Goal: Find specific page/section: Find specific page/section

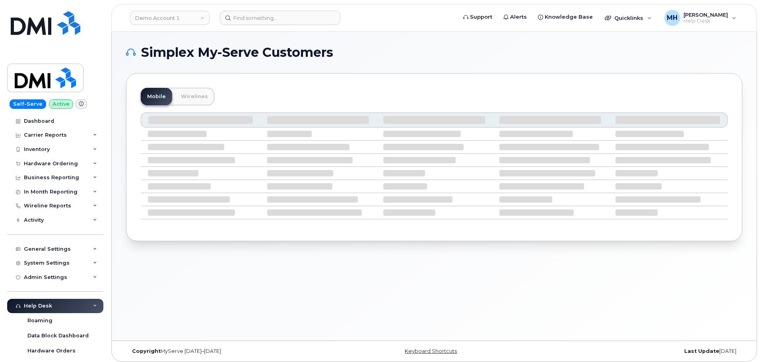
click at [163, 10] on div "Demo Account 1" at bounding box center [169, 18] width 87 height 16
click at [163, 14] on link "Demo Account 1" at bounding box center [170, 18] width 80 height 14
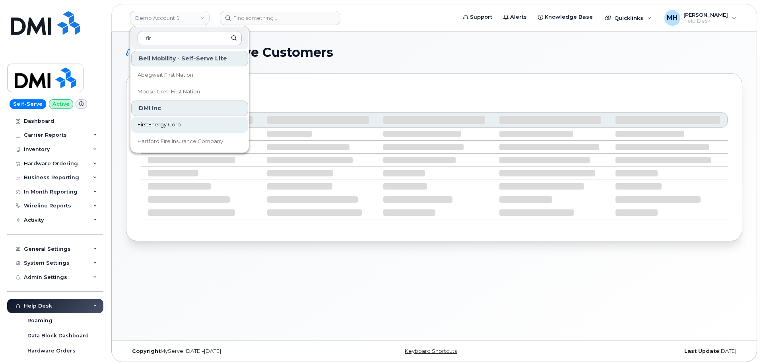
type input "fir"
drag, startPoint x: 166, startPoint y: 120, endPoint x: 9, endPoint y: 134, distance: 157.4
click at [166, 120] on link "FirstEnergy Corp" at bounding box center [189, 125] width 117 height 16
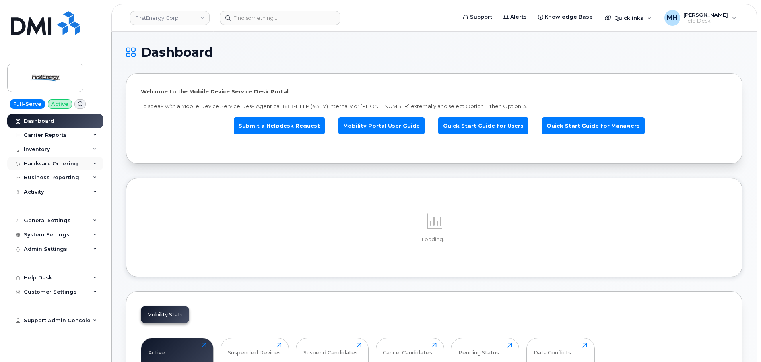
click at [52, 162] on div "Hardware Ordering" at bounding box center [51, 164] width 54 height 6
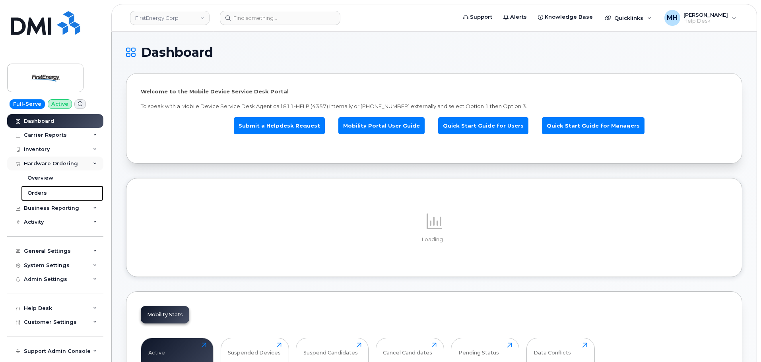
drag, startPoint x: 49, startPoint y: 191, endPoint x: 72, endPoint y: 162, distance: 36.3
click at [49, 191] on link "Orders" at bounding box center [62, 193] width 82 height 15
